Goal: Task Accomplishment & Management: Use online tool/utility

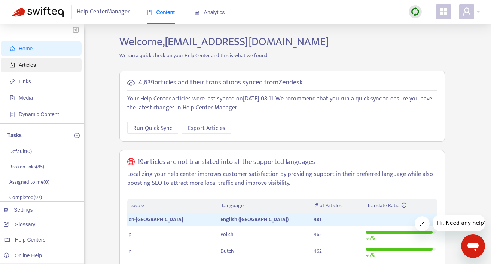
click at [47, 61] on span "Articles" at bounding box center [43, 65] width 66 height 15
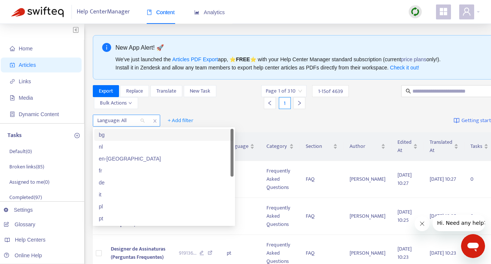
click at [136, 117] on div at bounding box center [117, 120] width 45 height 9
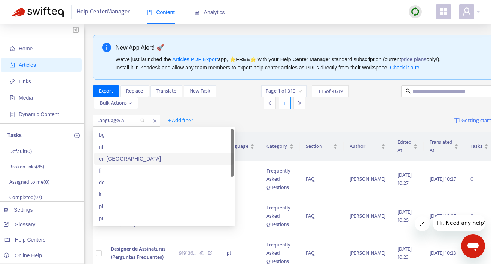
click at [123, 157] on div "en-[GEOGRAPHIC_DATA]" at bounding box center [164, 159] width 130 height 8
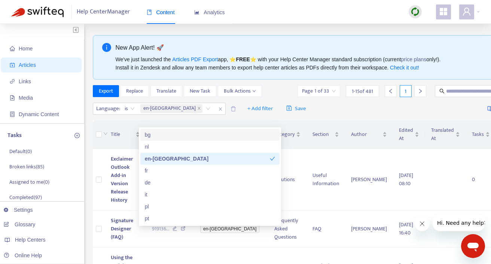
click at [307, 116] on div "Language : is en-gb en-gb + Add filter Save Getting started with Articles" at bounding box center [327, 109] width 468 height 18
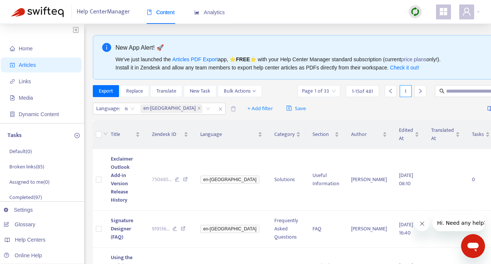
click at [419, 11] on img at bounding box center [414, 11] width 9 height 9
click at [420, 27] on link "Quick Sync" at bounding box center [430, 27] width 32 height 9
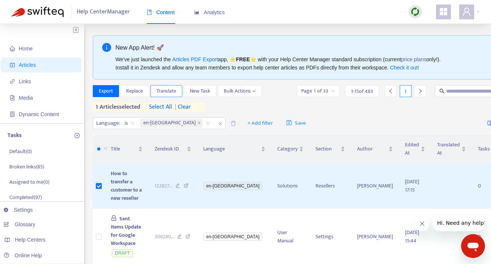
click at [172, 89] on span "Translate" at bounding box center [166, 91] width 20 height 8
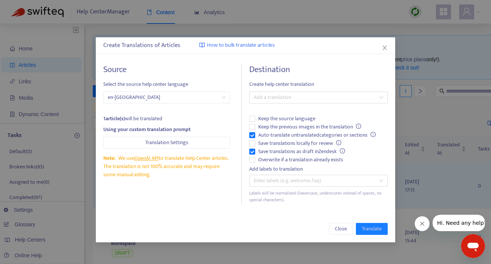
click at [268, 90] on div "Destination Create help center translation Add a translation Keep the source la…" at bounding box center [318, 134] width 138 height 139
click at [279, 96] on div at bounding box center [314, 97] width 127 height 9
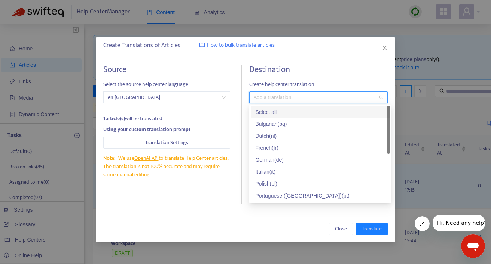
click at [268, 113] on div "Select all" at bounding box center [320, 112] width 130 height 8
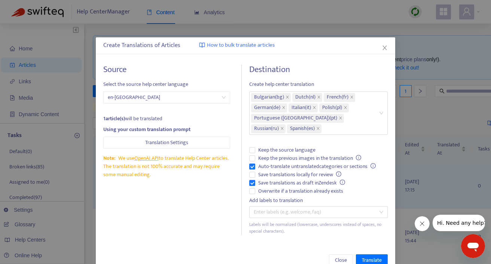
click at [242, 185] on div "Source Select the source help center language en-gb 1 article(s) will be transl…" at bounding box center [245, 150] width 284 height 171
click at [366, 257] on span "Translate" at bounding box center [372, 261] width 20 height 8
